Goal: Information Seeking & Learning: Learn about a topic

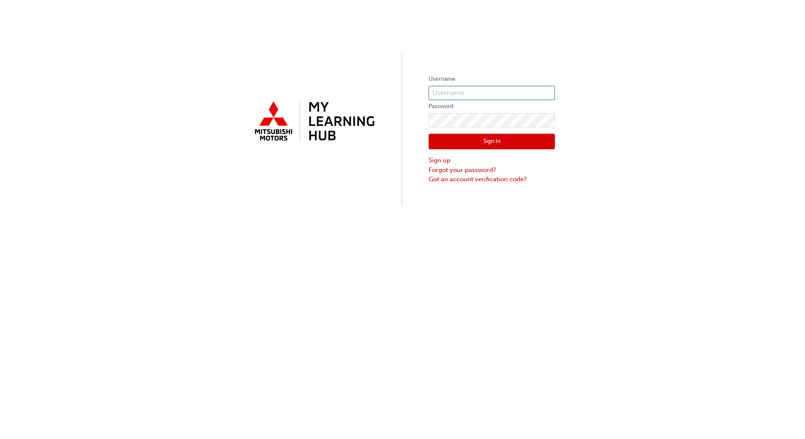
type input "[PERSON_NAME][EMAIL_ADDRESS][PERSON_NAME][DOMAIN_NAME]"
click at [462, 141] on button "Sign In" at bounding box center [491, 142] width 126 height 16
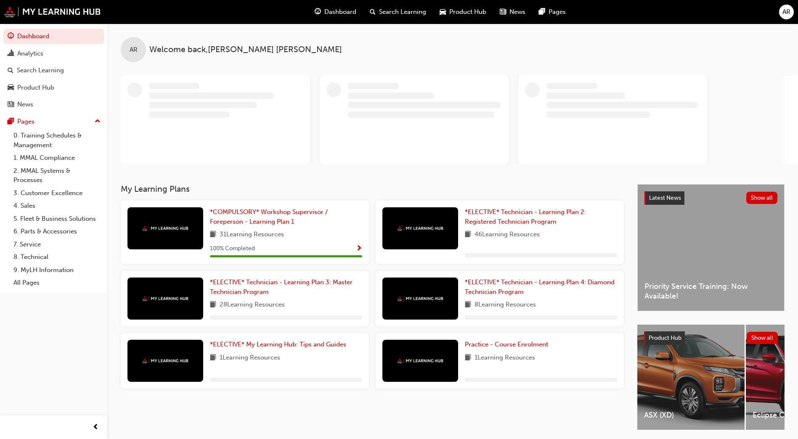
click at [391, 15] on span "Search Learning" at bounding box center [402, 12] width 47 height 10
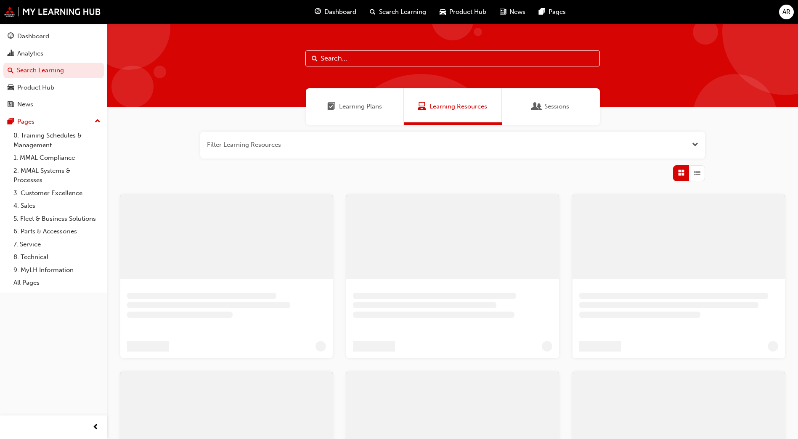
click at [350, 61] on input "text" at bounding box center [453, 59] width 295 height 16
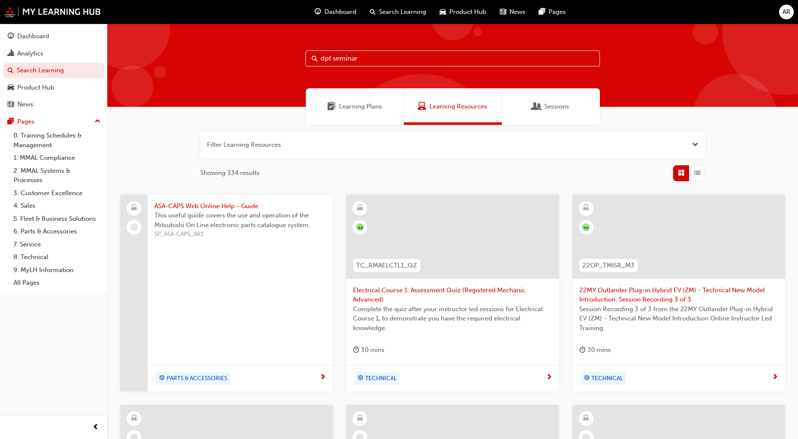
type input "dpf seminar"
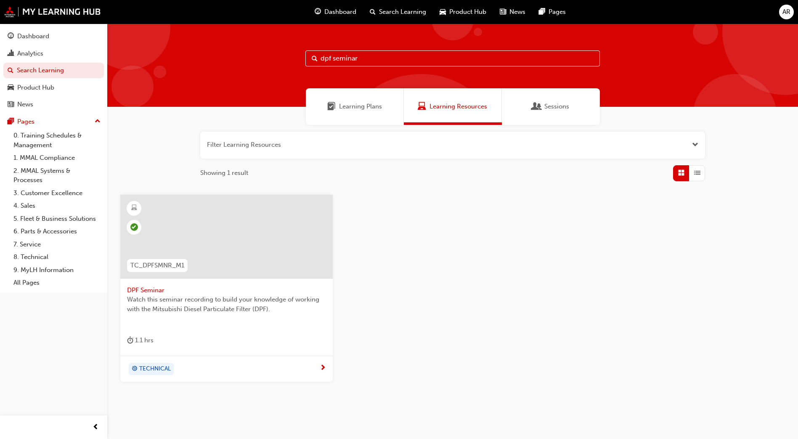
click at [213, 311] on span "Watch this seminar recording to build your knowledge of working with the Mitsub…" at bounding box center [226, 304] width 199 height 19
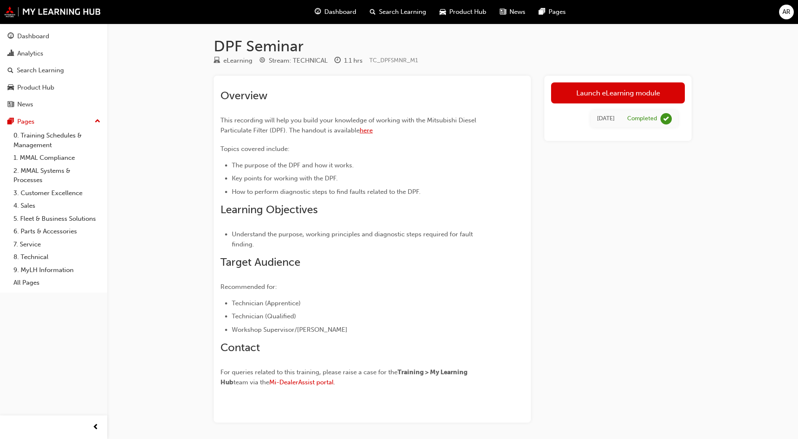
click at [364, 131] on span "here" at bounding box center [366, 131] width 13 height 8
